Goal: Task Accomplishment & Management: Manage account settings

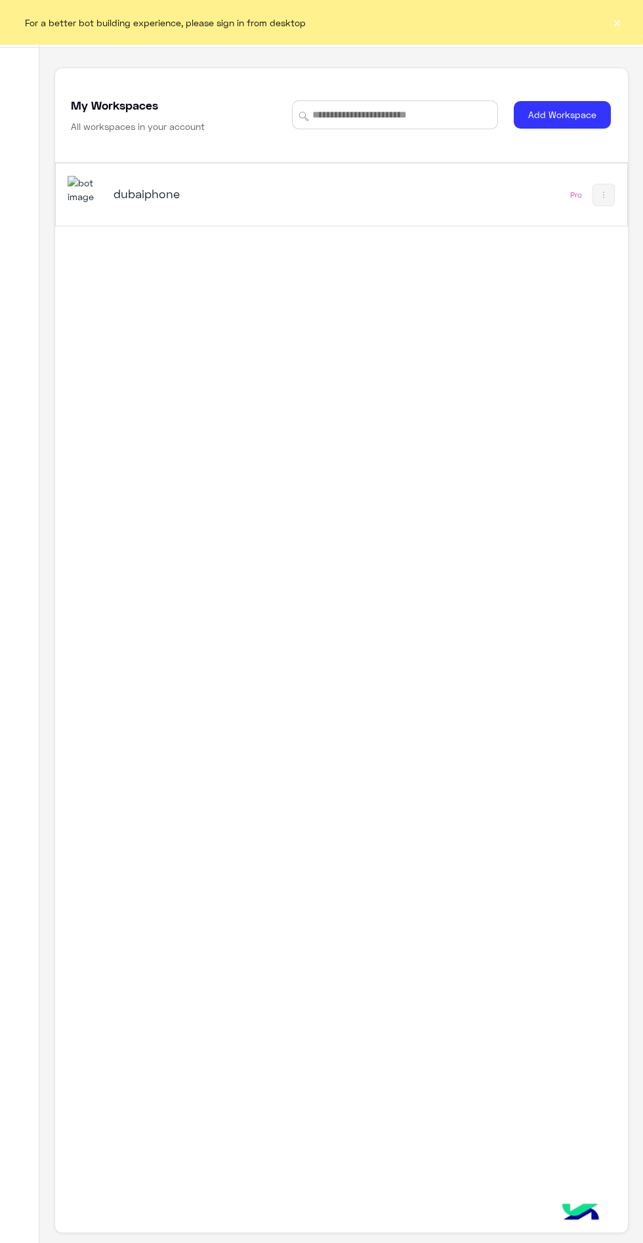
click at [624, 10] on div "For a better bot building experience, please sign in from desktop ×" at bounding box center [321, 22] width 643 height 45
click at [632, 21] on div "For a better bot building experience, please sign in from desktop ×" at bounding box center [321, 22] width 643 height 45
click at [631, 21] on div "For a better bot building experience, please sign in from desktop ×" at bounding box center [321, 22] width 643 height 45
click at [226, 200] on h5 "dubaiphone" at bounding box center [212, 194] width 197 height 16
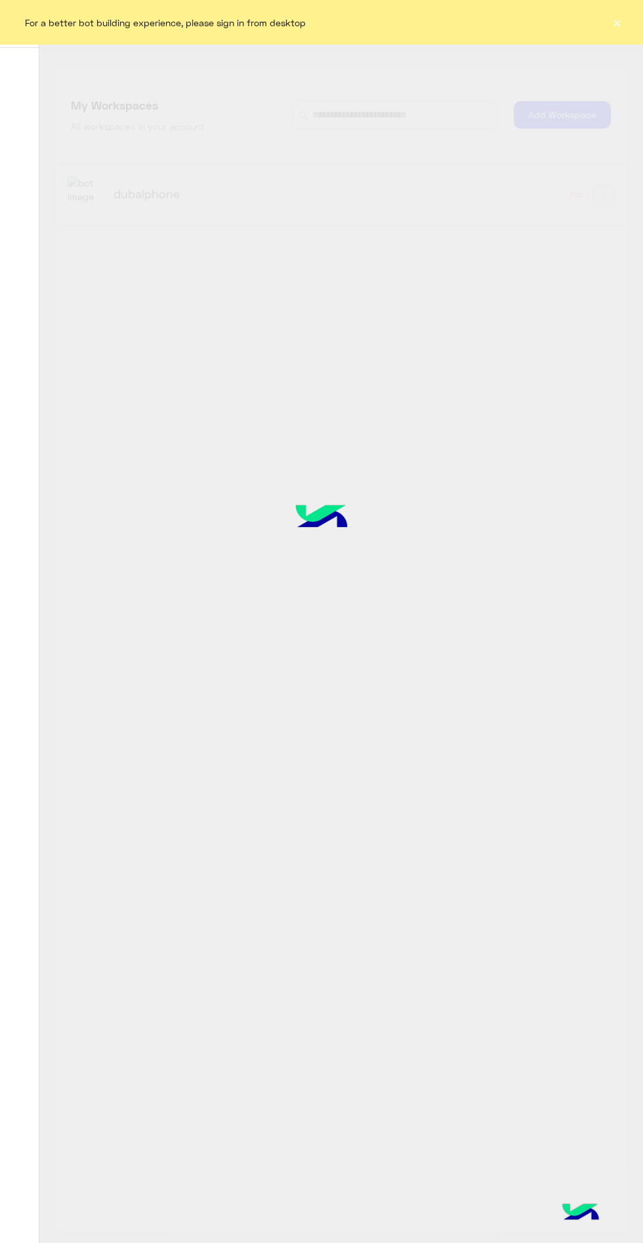
click at [613, 22] on button "×" at bounding box center [616, 22] width 13 height 13
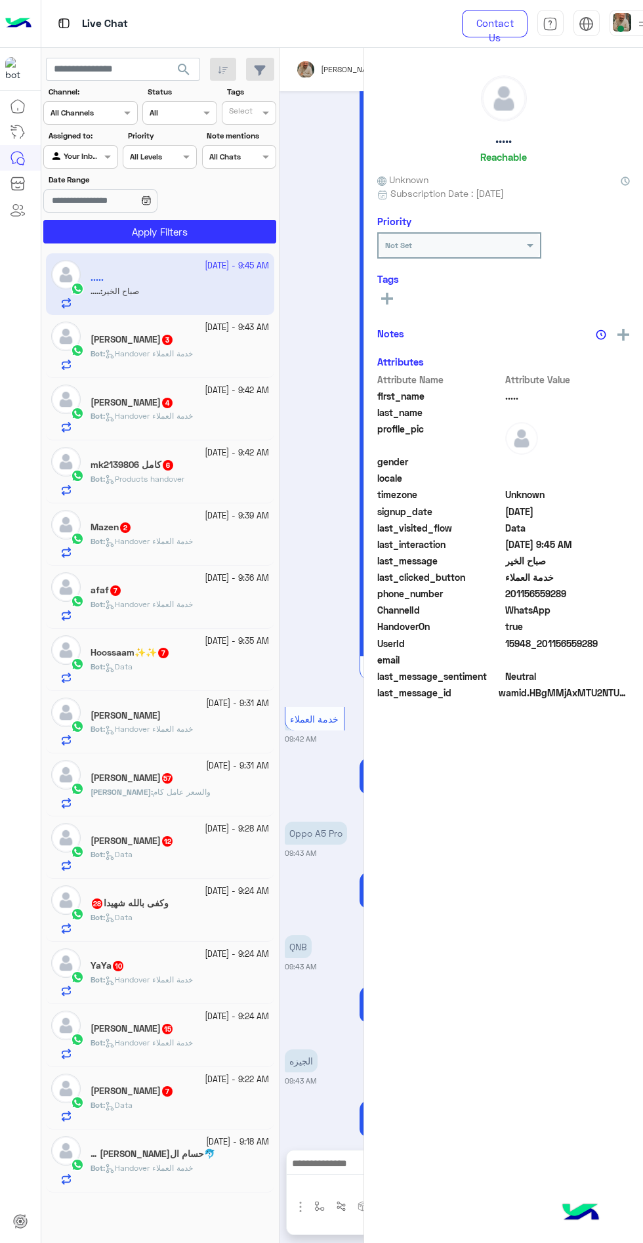
scroll to position [638, 0]
click at [625, 27] on img at bounding box center [622, 22] width 18 height 18
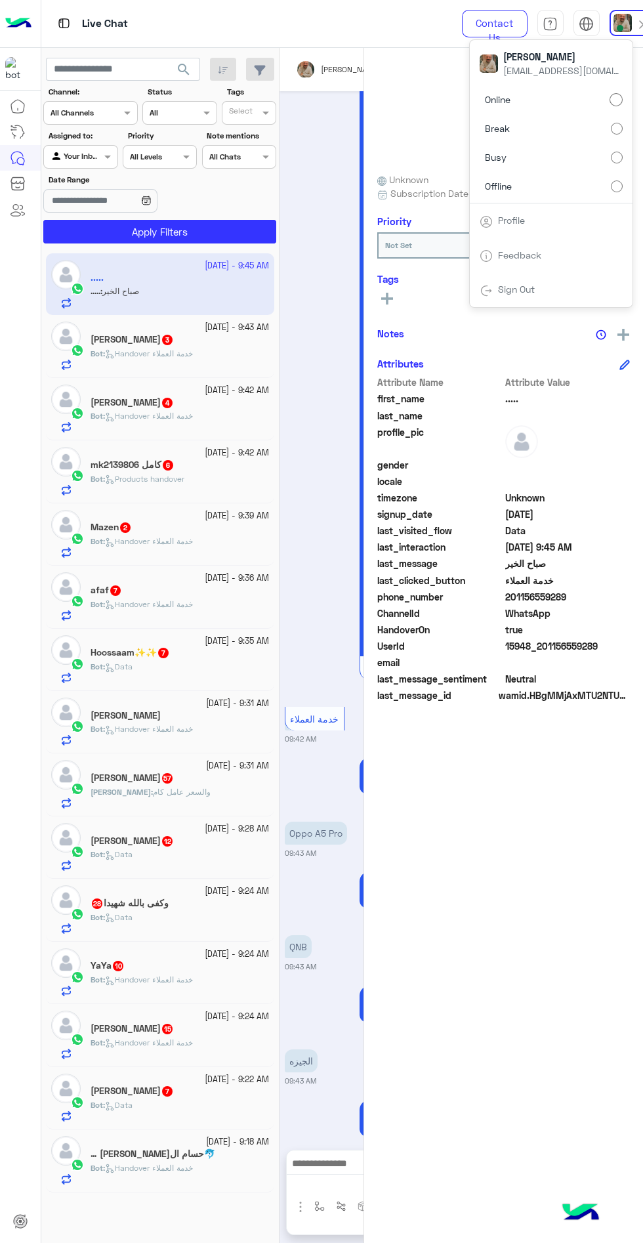
click at [592, 179] on label "Offline" at bounding box center [551, 186] width 143 height 24
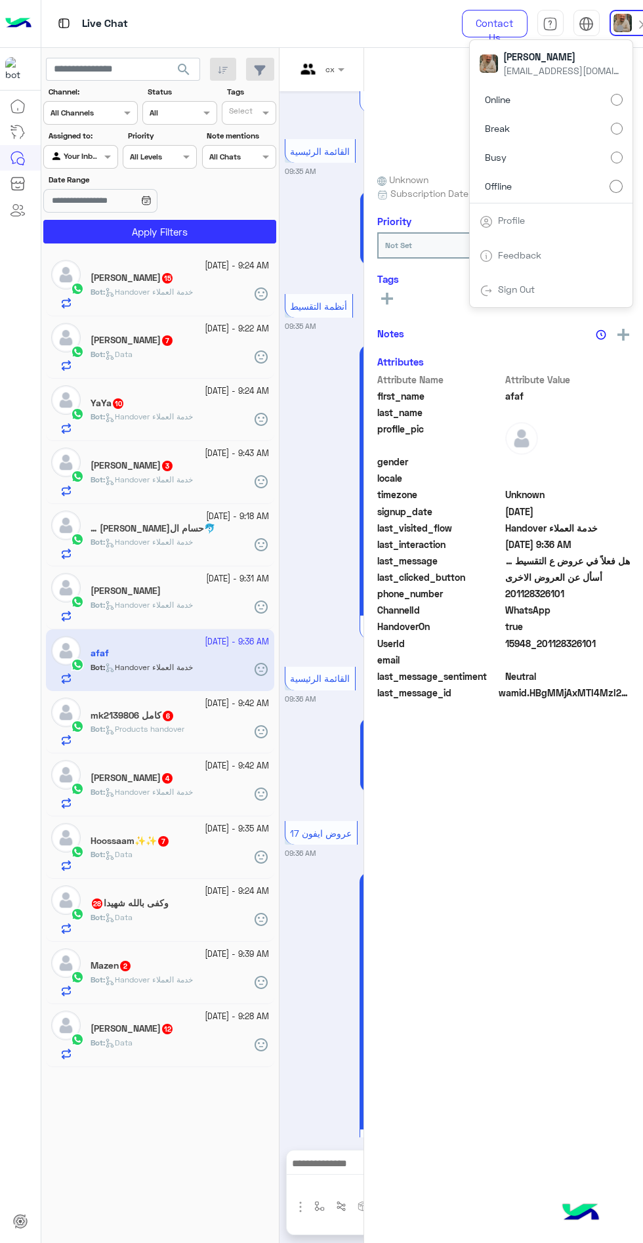
scroll to position [966, 0]
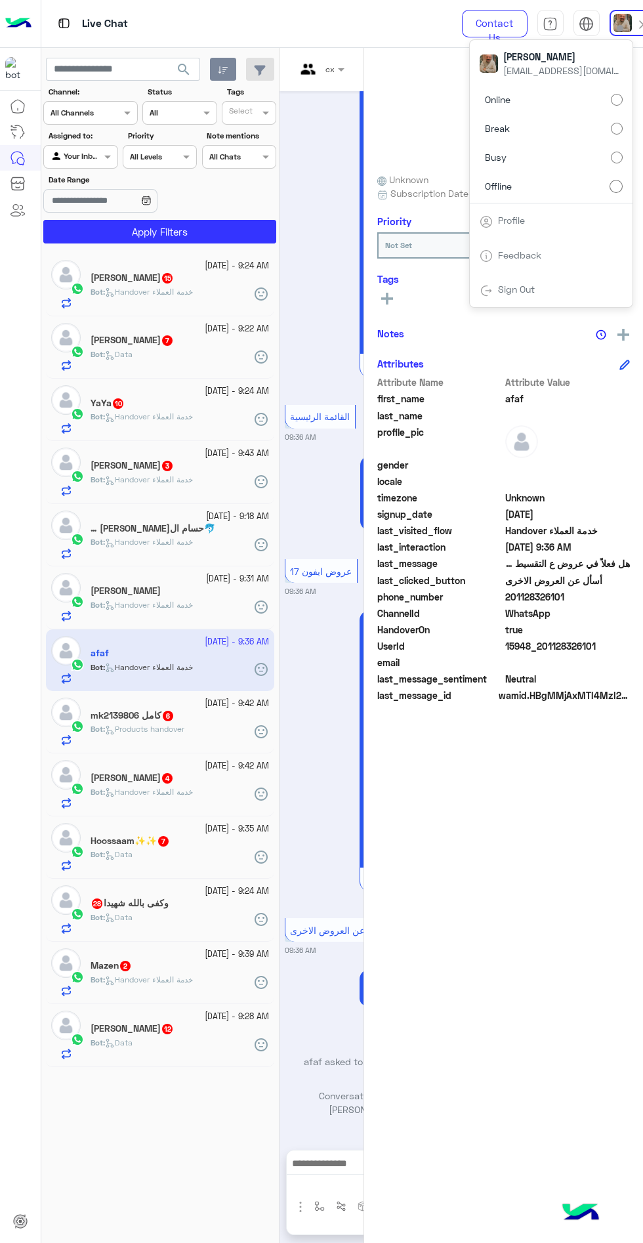
click at [222, 70] on icon "button" at bounding box center [223, 70] width 10 height 10
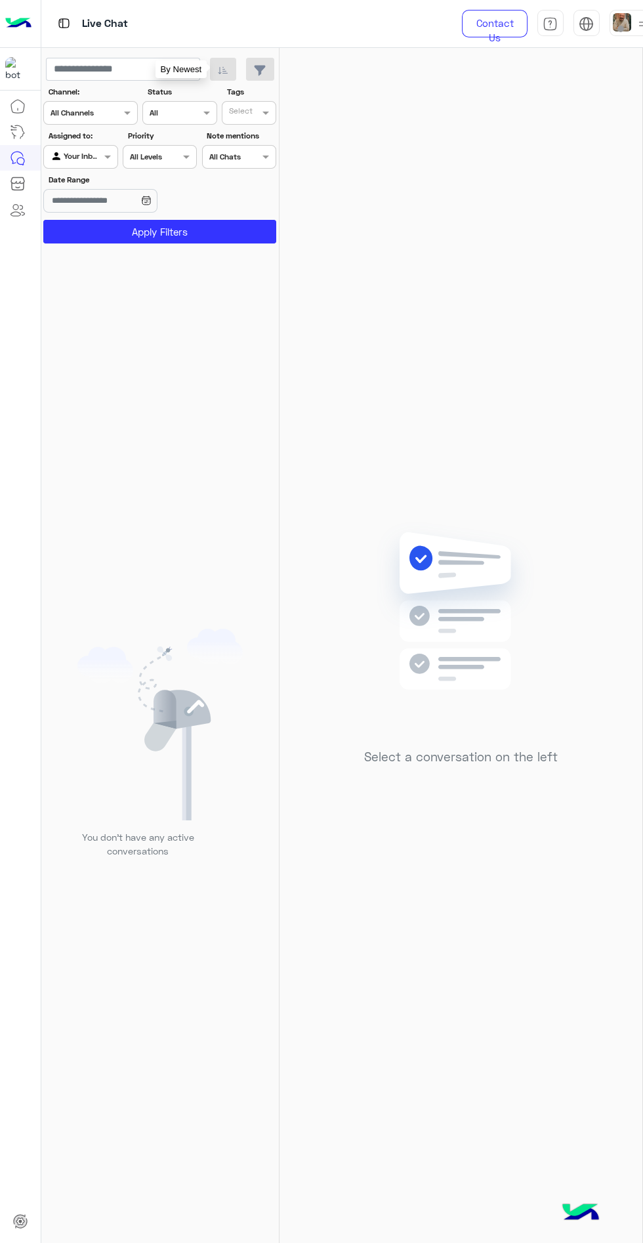
click at [358, 1024] on div "Select a conversation on the left" at bounding box center [461, 648] width 363 height 1200
